Goal: Information Seeking & Learning: Learn about a topic

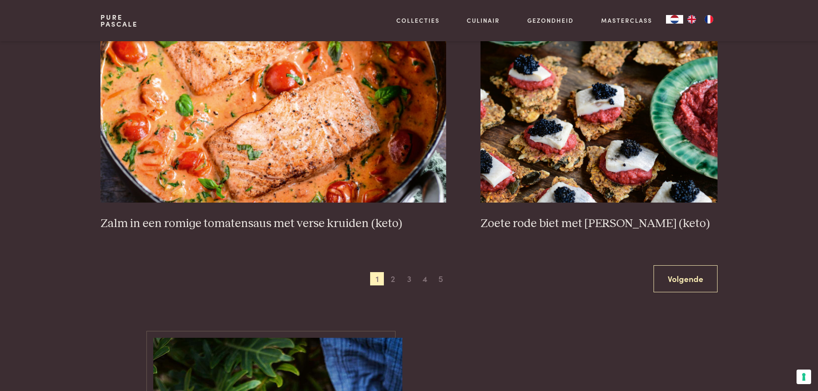
scroll to position [1545, 0]
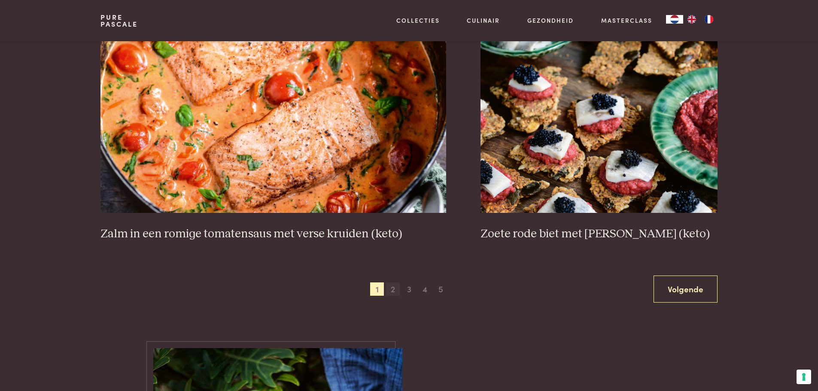
click at [393, 290] on span "2" at bounding box center [393, 289] width 14 height 14
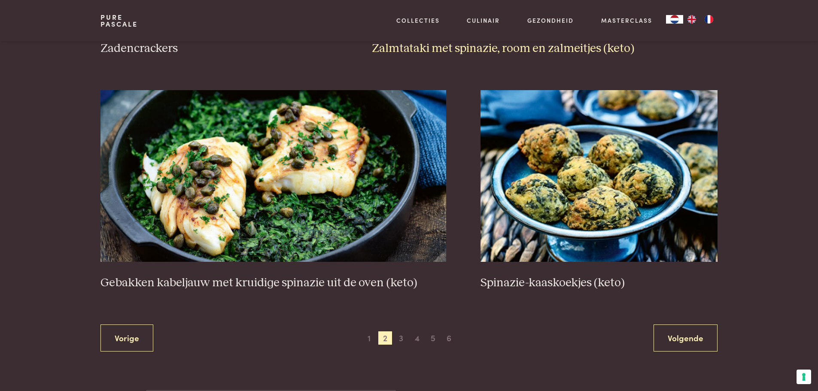
scroll to position [1570, 0]
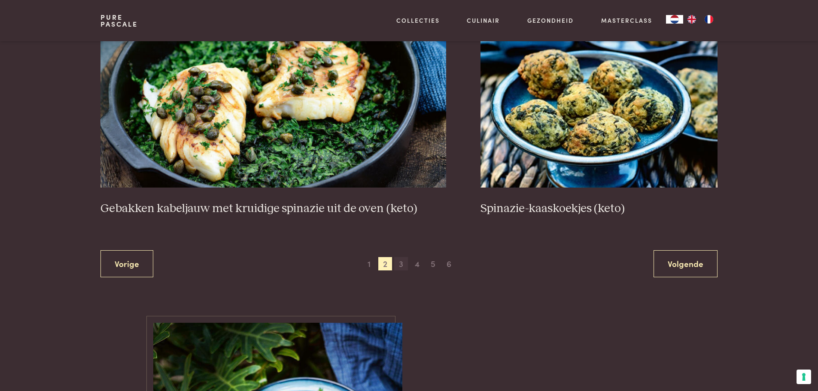
click at [401, 264] on span "3" at bounding box center [401, 264] width 14 height 14
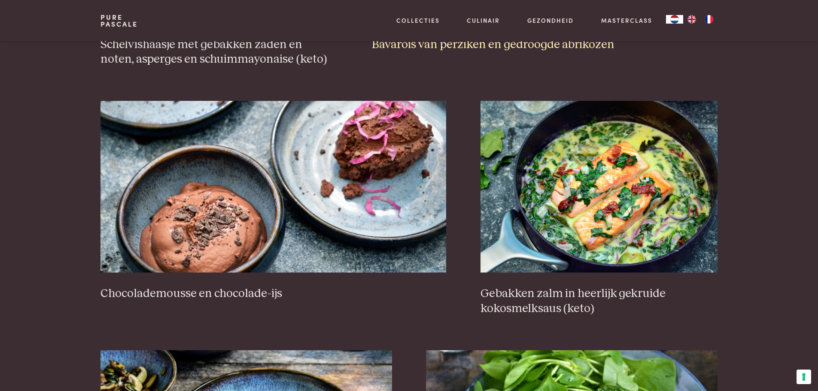
scroll to position [798, 0]
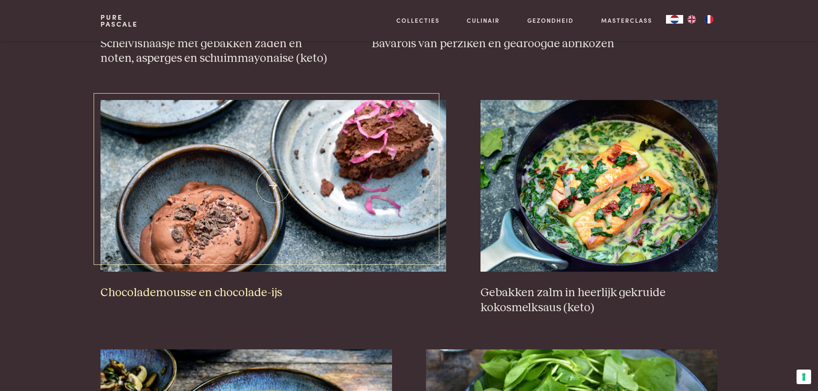
click at [234, 293] on h3 "Chocolademousse en chocolade-ijs" at bounding box center [272, 292] width 345 height 15
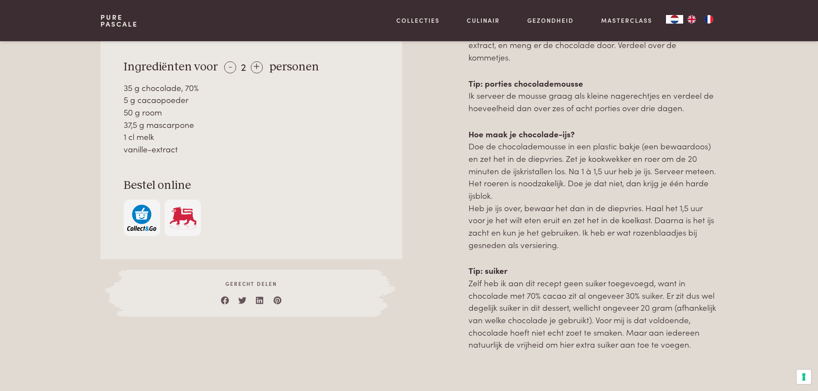
scroll to position [515, 0]
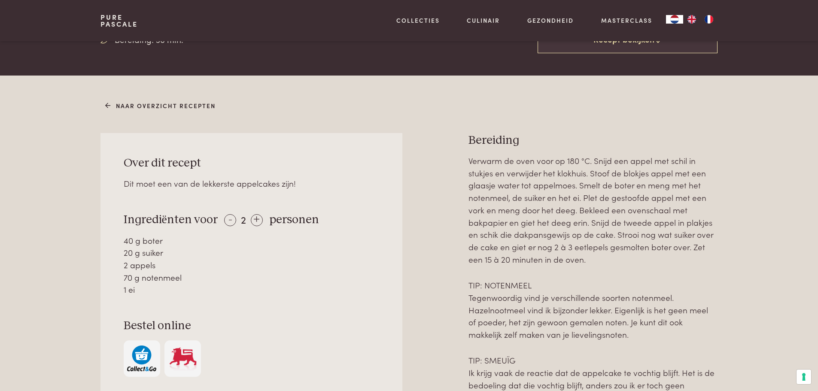
scroll to position [300, 0]
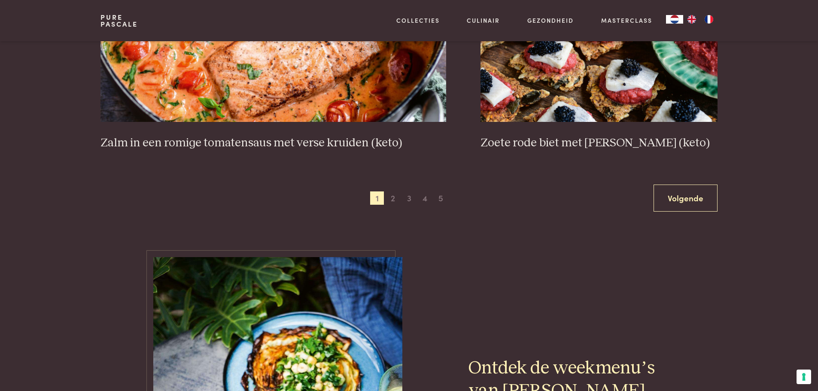
scroll to position [1631, 0]
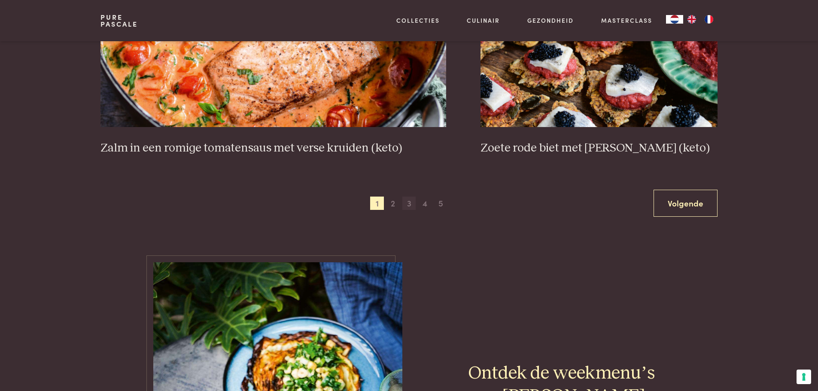
click at [409, 203] on span "3" at bounding box center [409, 204] width 14 height 14
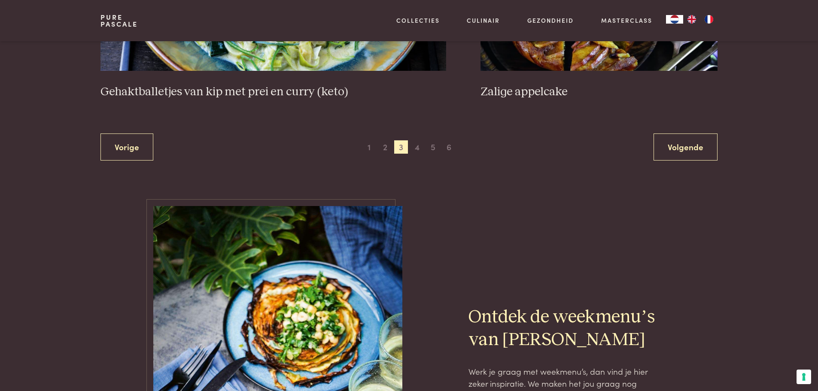
scroll to position [1742, 0]
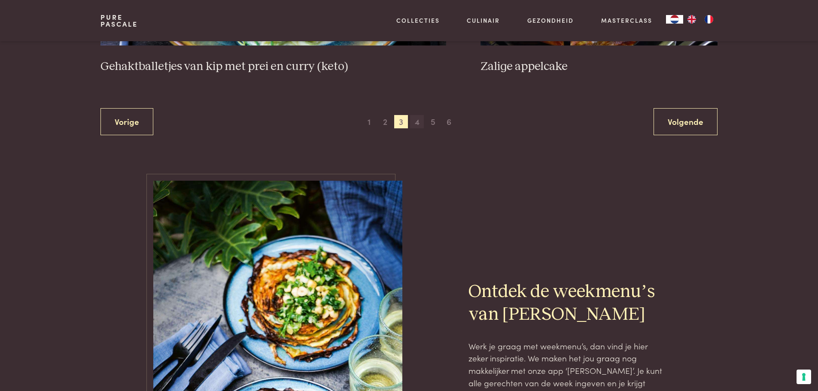
click at [415, 121] on span "4" at bounding box center [417, 122] width 14 height 14
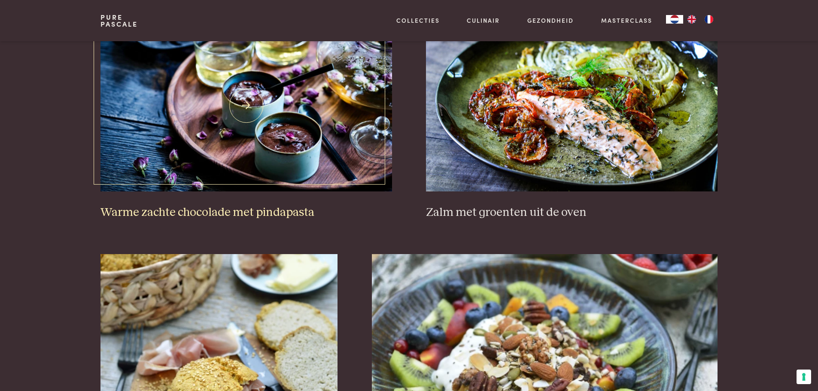
scroll to position [1098, 0]
click at [247, 212] on h3 "Warme zachte chocolade met pindapasta" at bounding box center [245, 212] width 291 height 15
drag, startPoint x: 433, startPoint y: 284, endPoint x: 433, endPoint y: 280, distance: 4.4
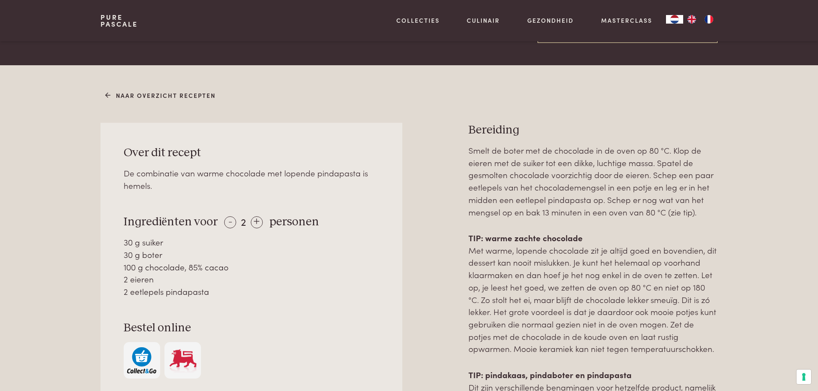
scroll to position [300, 0]
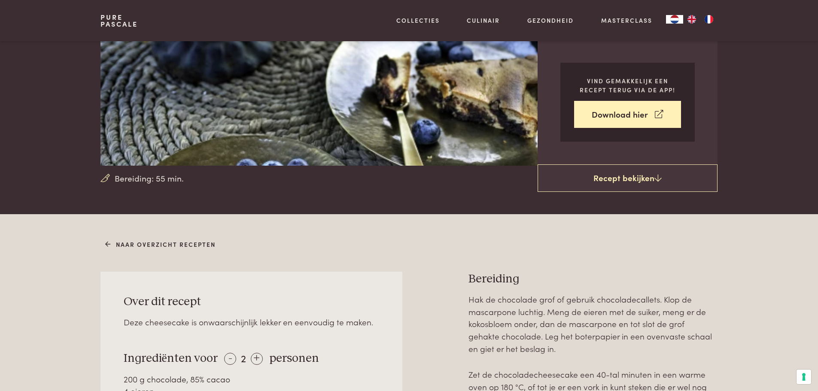
scroll to position [257, 0]
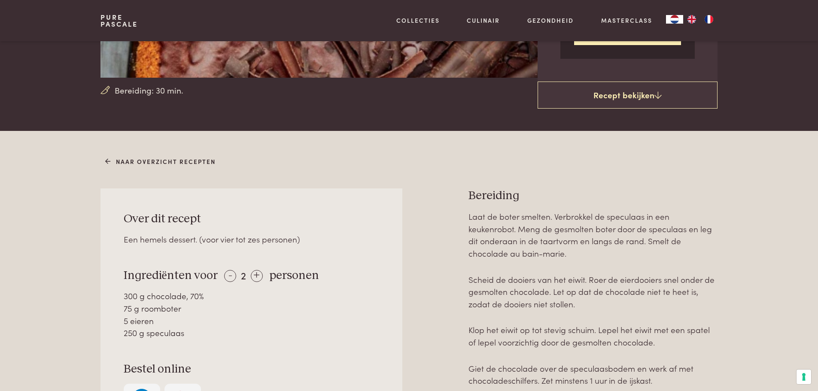
scroll to position [343, 0]
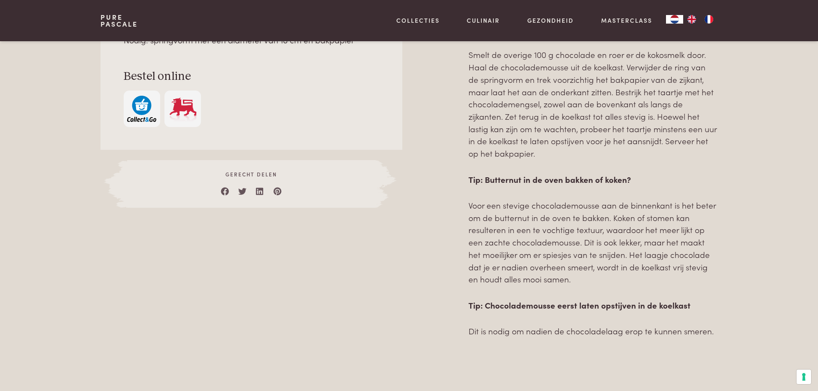
scroll to position [515, 0]
